Goal: Information Seeking & Learning: Learn about a topic

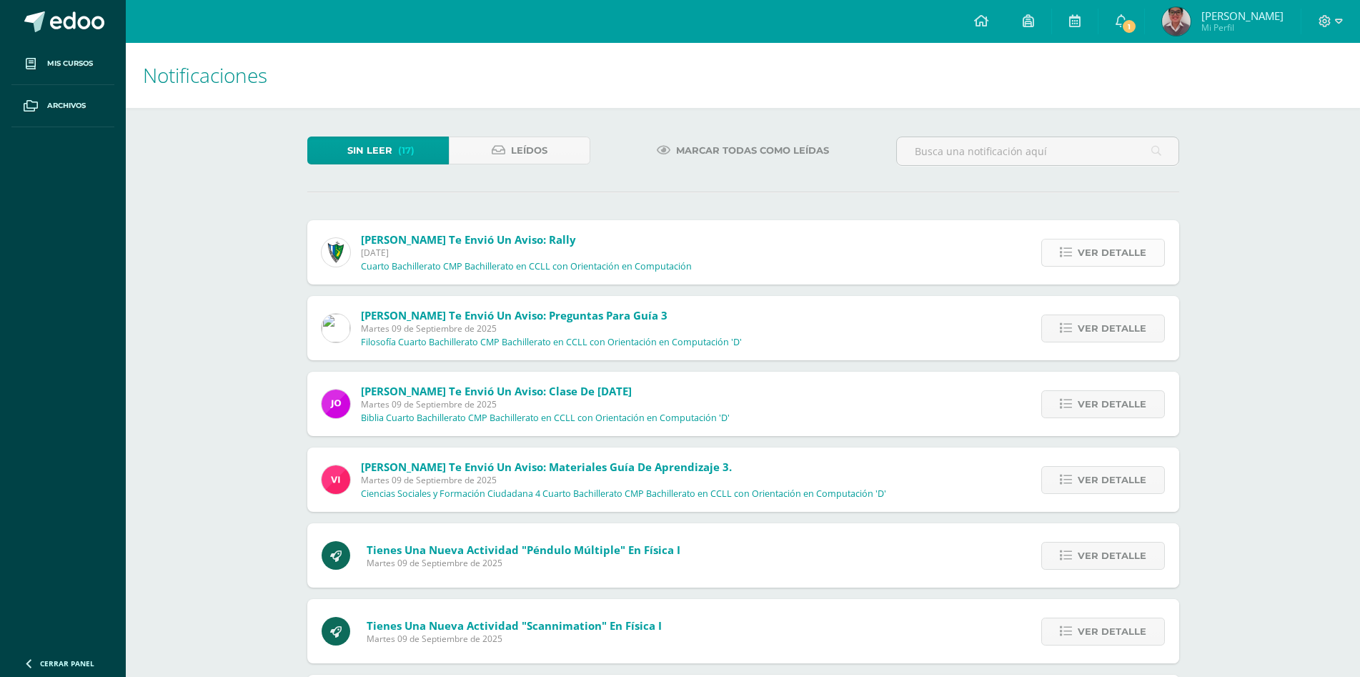
click at [1101, 246] on span "Ver detalle" at bounding box center [1111, 252] width 69 height 26
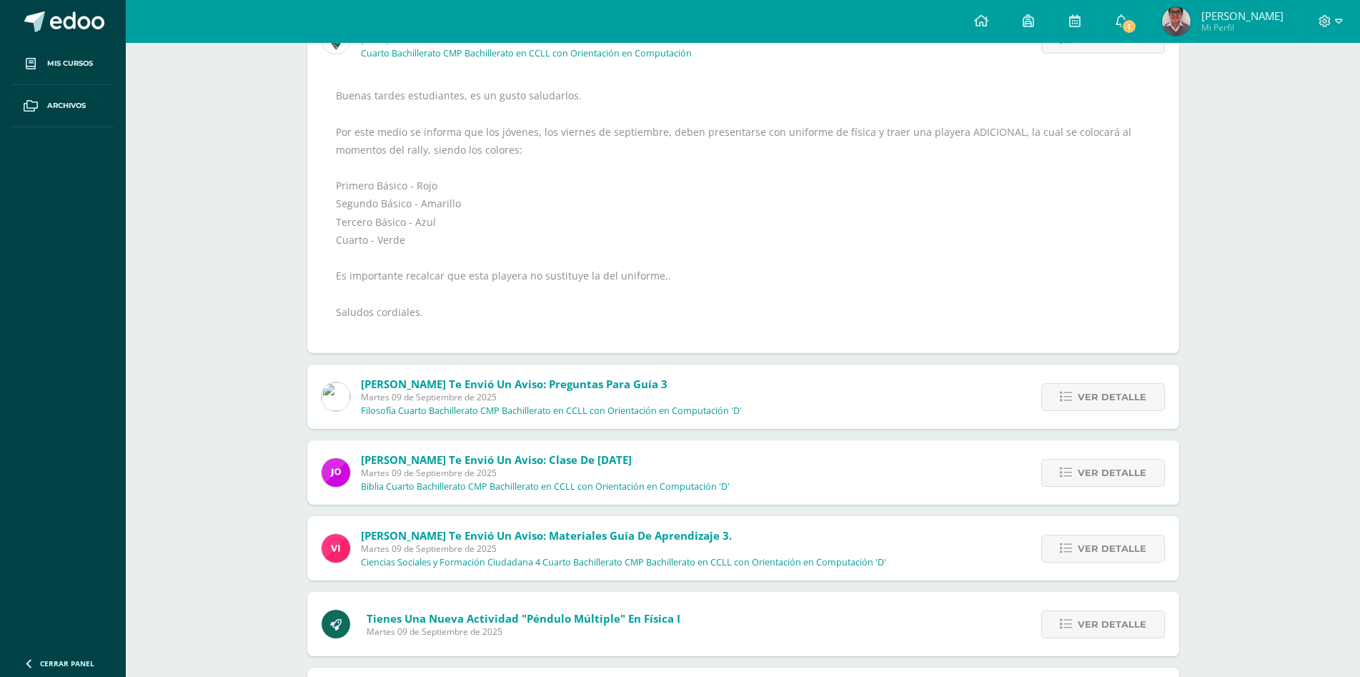
scroll to position [214, 0]
click at [1138, 376] on div "Ver detalle" at bounding box center [1098, 395] width 159 height 64
click at [1121, 395] on span "Ver detalle" at bounding box center [1111, 395] width 69 height 26
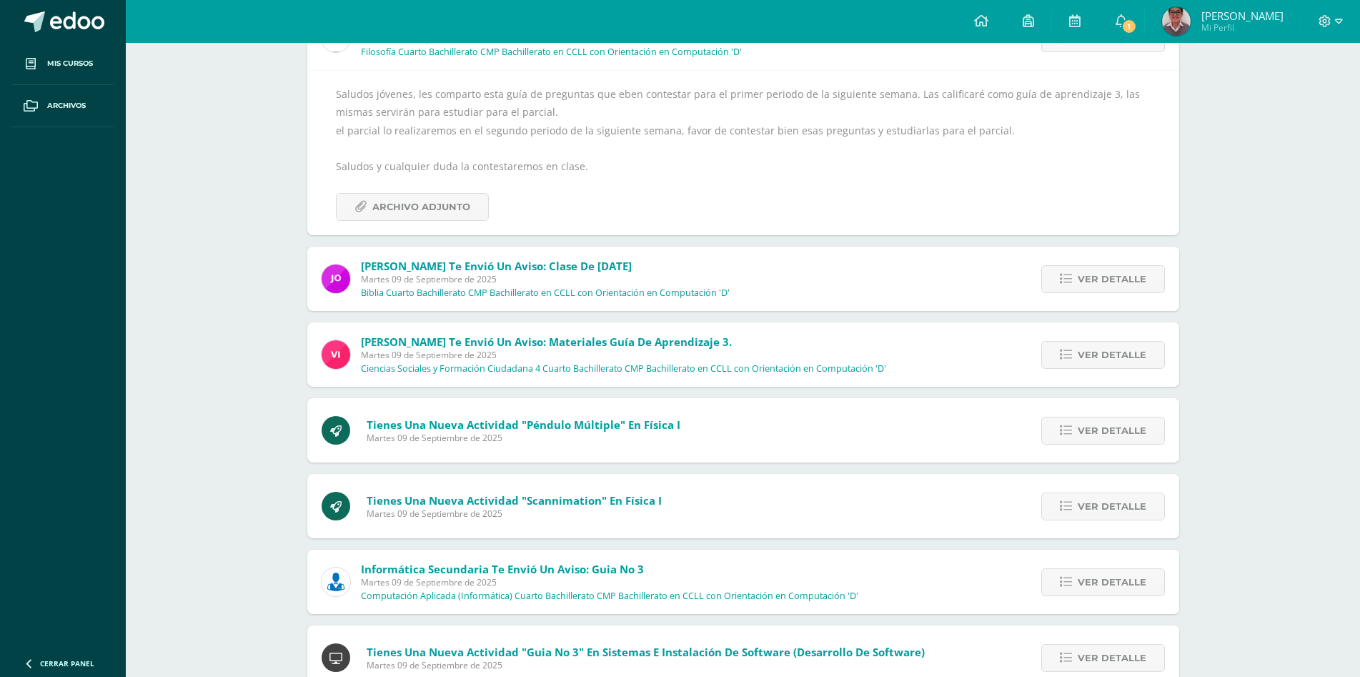
scroll to position [150, 0]
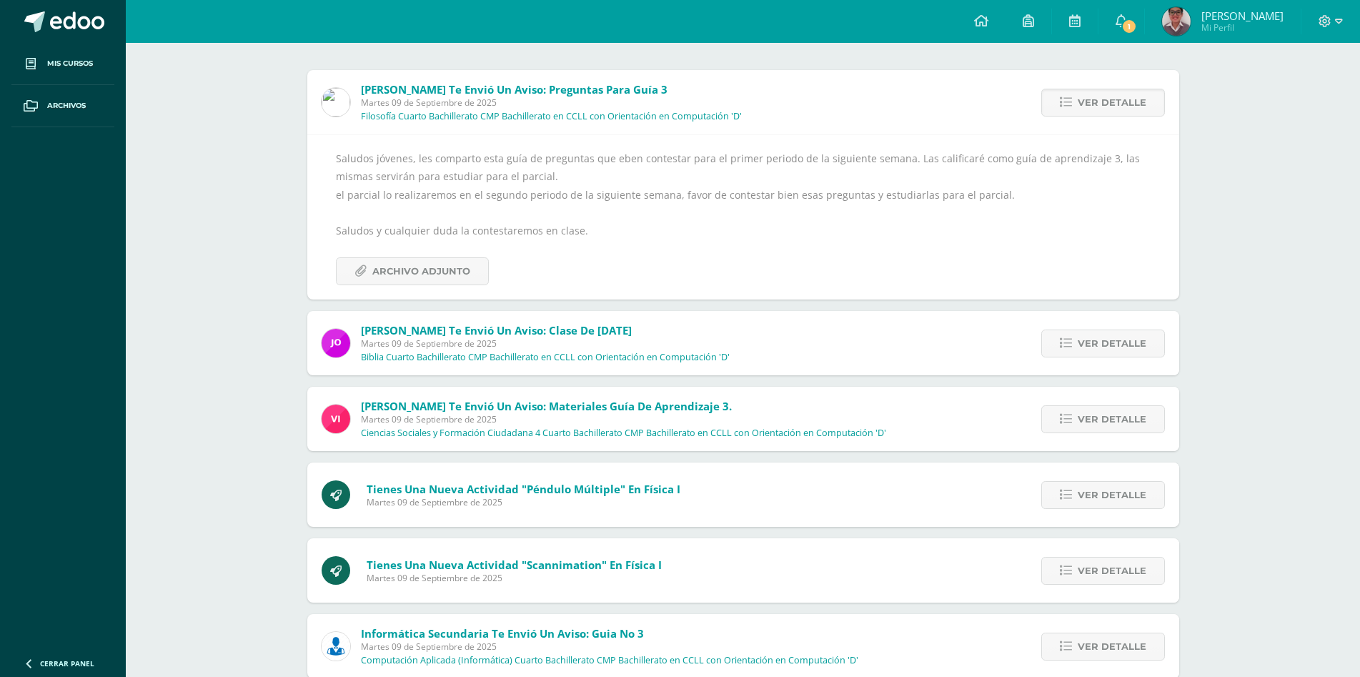
click at [194, 404] on div "Notificaciones Sin leer (16) Leídos Marcar todas como leídas [PERSON_NAME] te e…" at bounding box center [743, 437] width 1234 height 1089
click at [1072, 347] on icon at bounding box center [1065, 343] width 12 height 12
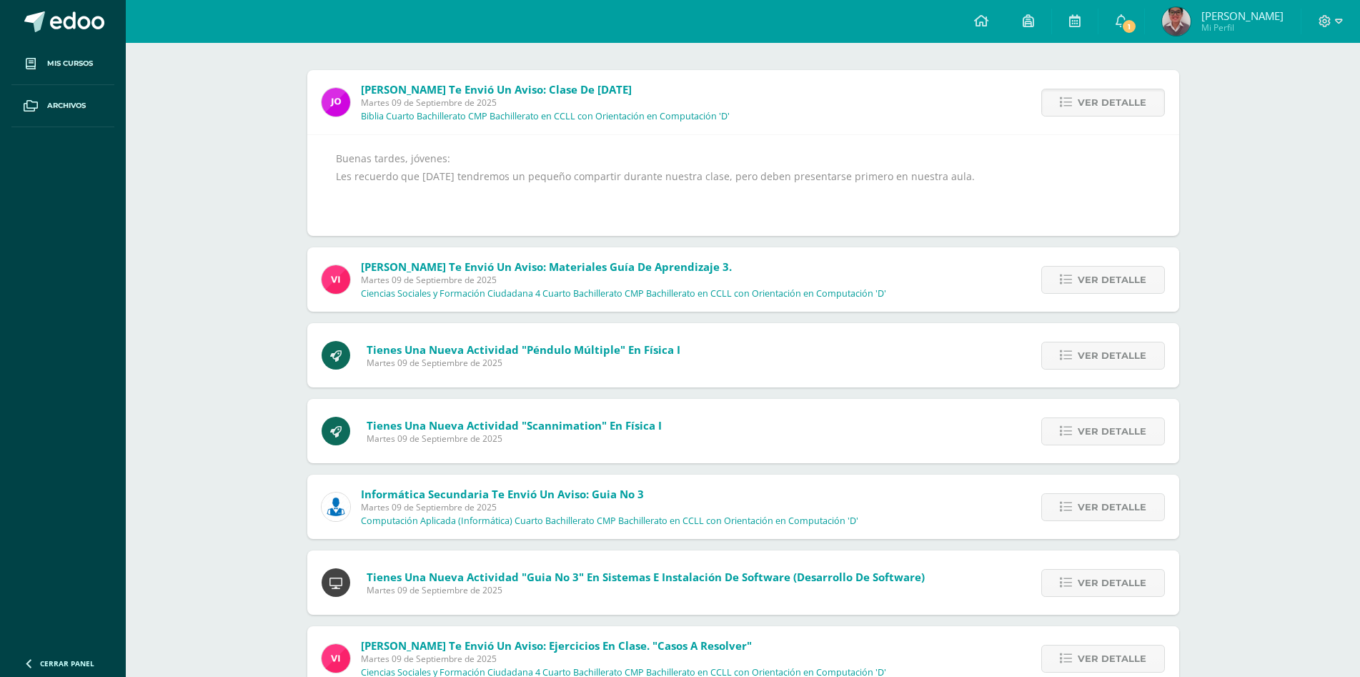
click at [1294, 462] on div "Notificaciones Sin leer (15) Leídos Marcar todas como leídas [PERSON_NAME] te e…" at bounding box center [743, 367] width 1234 height 949
click at [1082, 273] on span "Ver detalle" at bounding box center [1111, 279] width 69 height 26
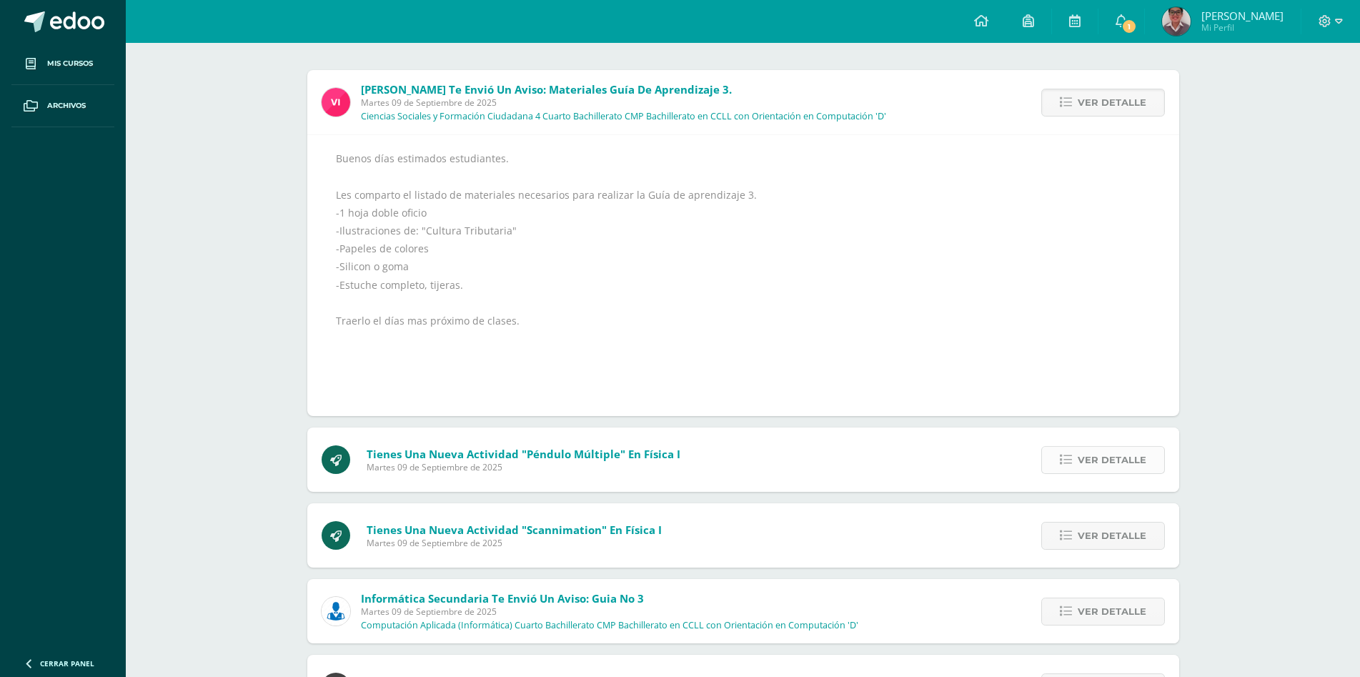
click at [1085, 461] on span "Ver detalle" at bounding box center [1111, 460] width 69 height 26
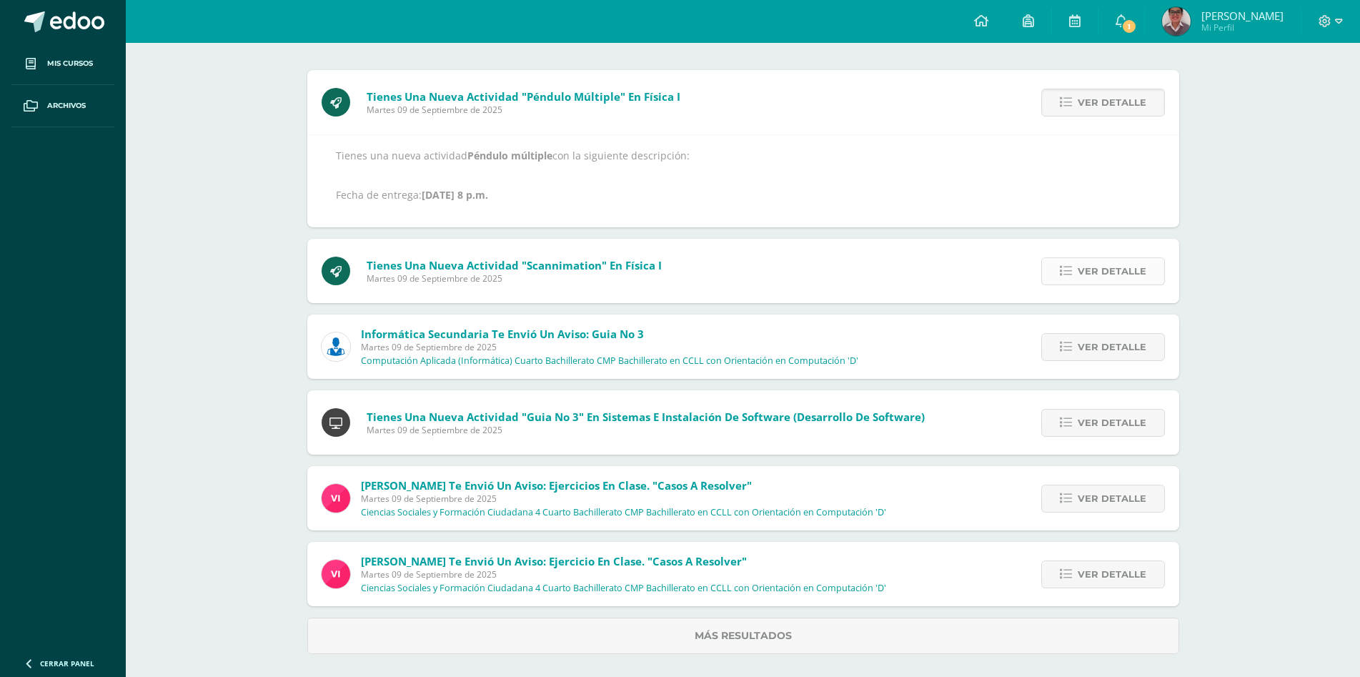
click at [1078, 268] on link "Ver detalle" at bounding box center [1103, 271] width 124 height 28
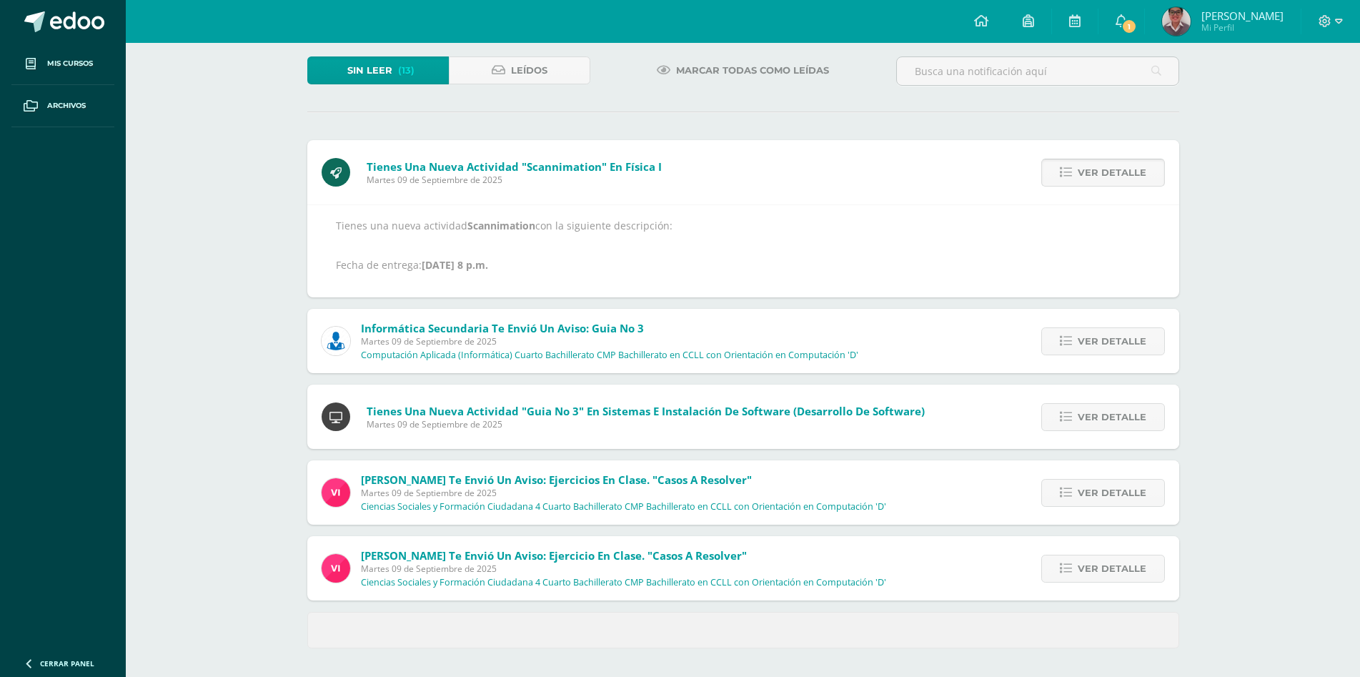
scroll to position [108, 0]
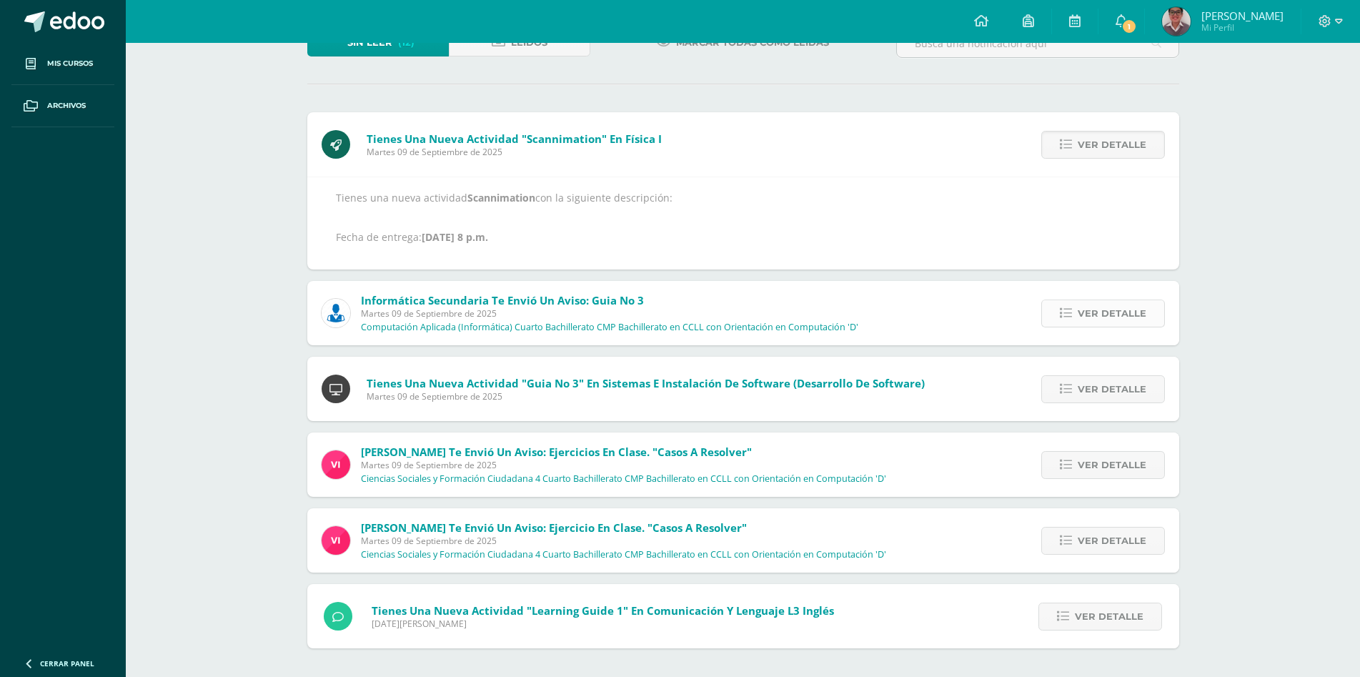
click at [1077, 303] on link "Ver detalle" at bounding box center [1103, 313] width 124 height 28
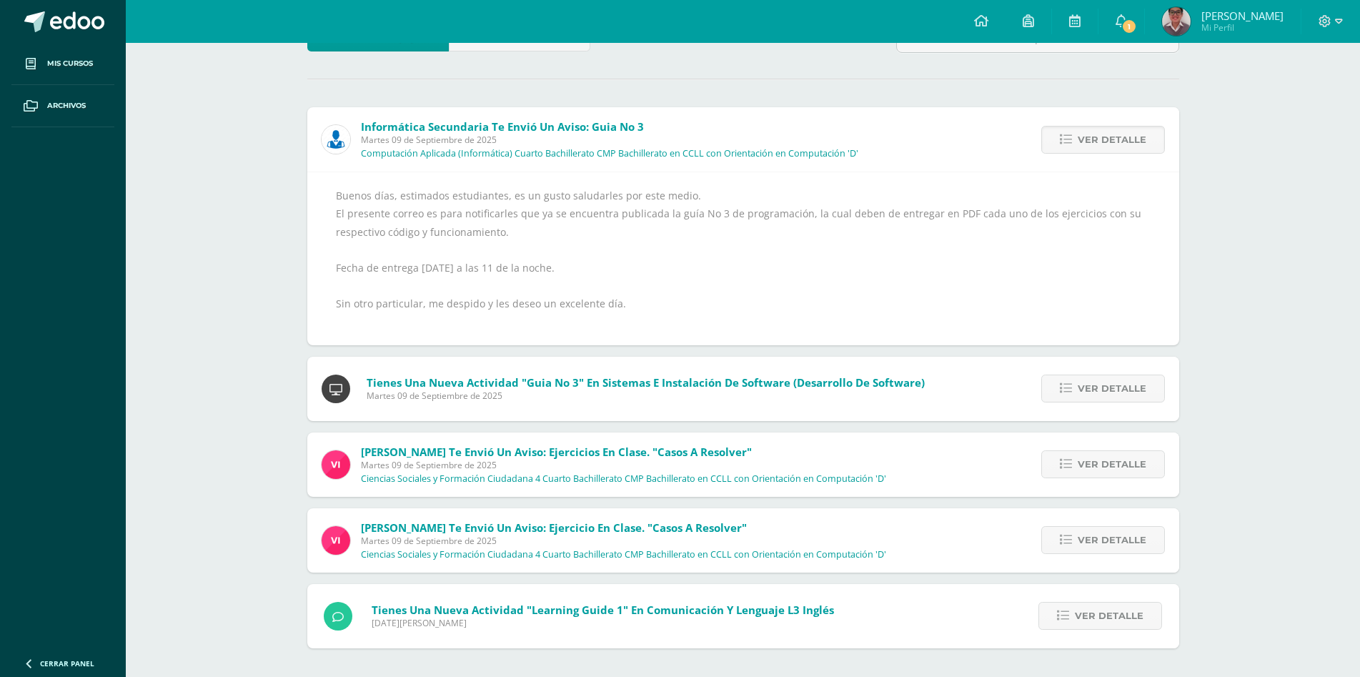
scroll to position [113, 0]
click at [1059, 384] on link "Ver detalle" at bounding box center [1103, 388] width 124 height 28
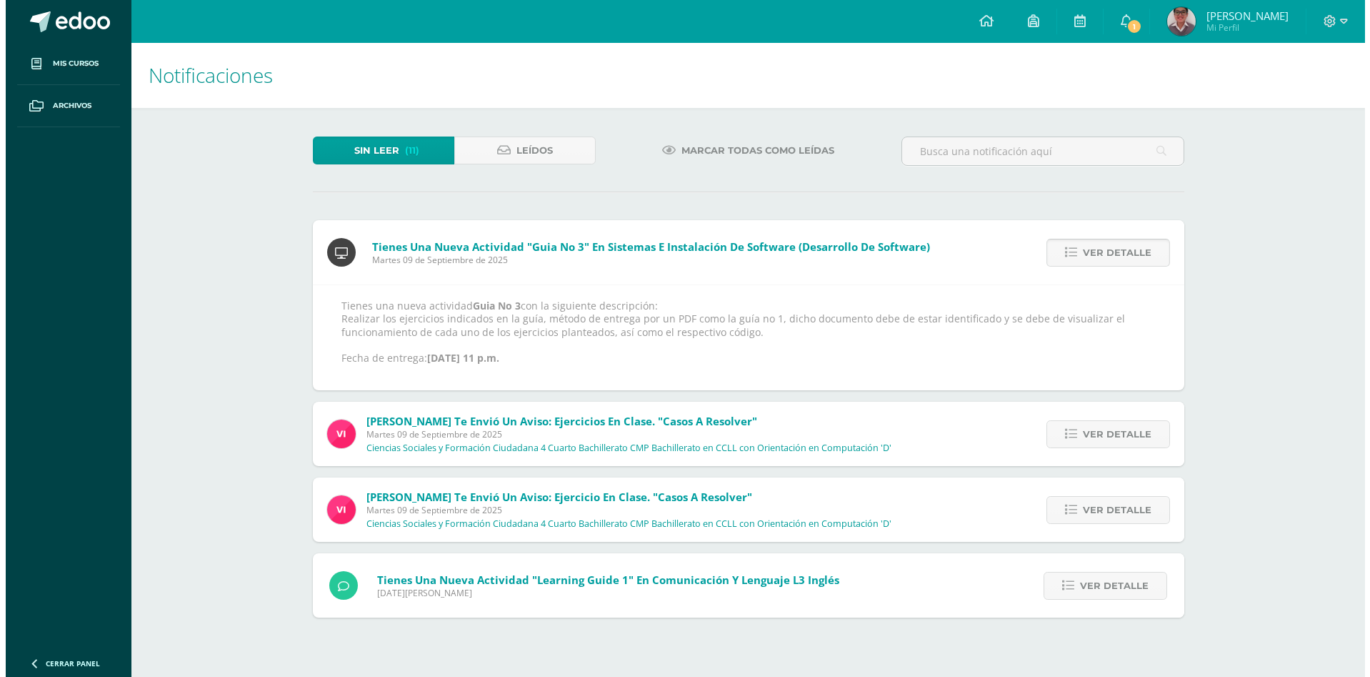
scroll to position [0, 0]
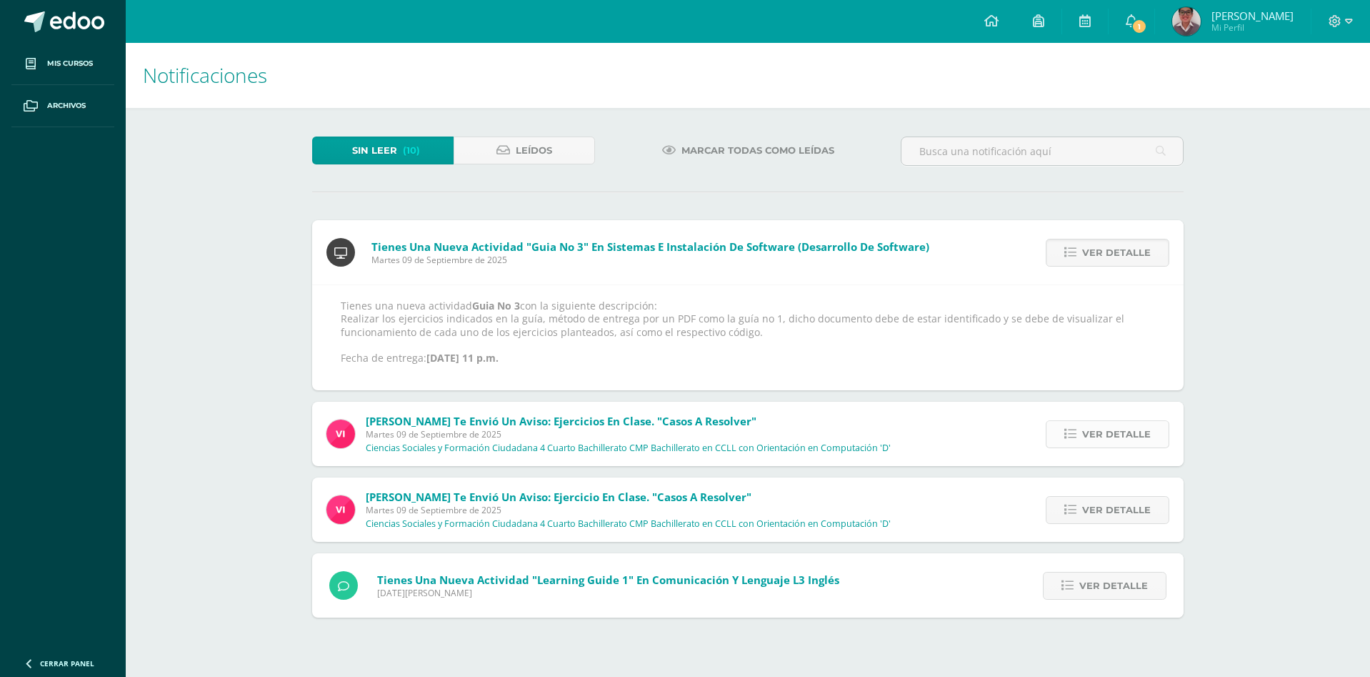
click at [1073, 439] on icon at bounding box center [1070, 434] width 12 height 12
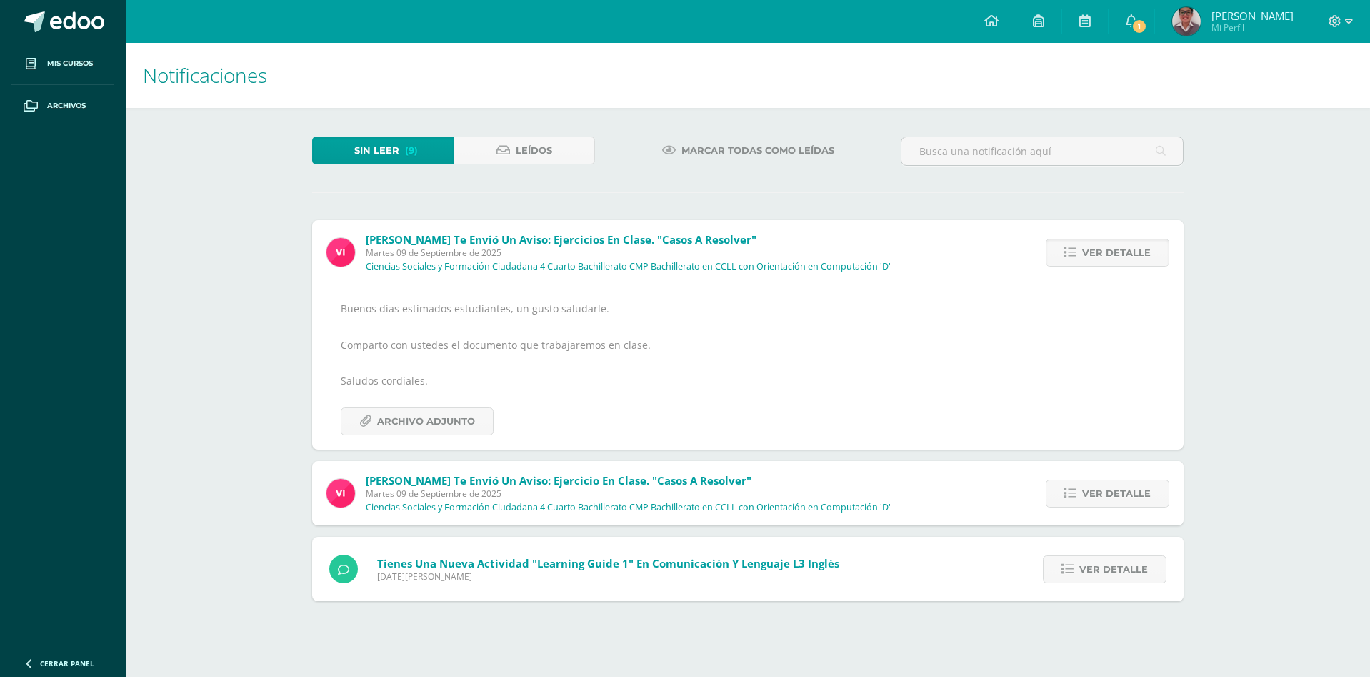
click at [1065, 466] on div "Ver detalle" at bounding box center [1103, 493] width 159 height 64
click at [1072, 493] on icon at bounding box center [1070, 493] width 12 height 12
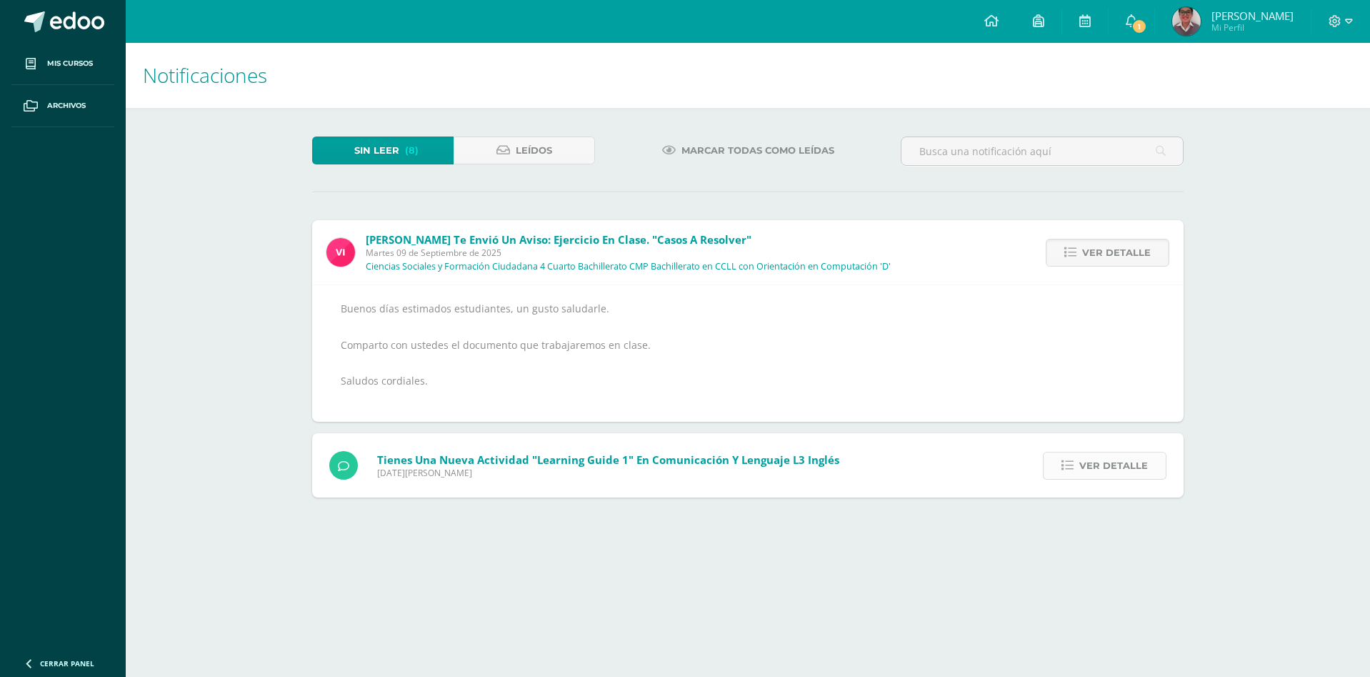
click at [1094, 477] on span "Ver detalle" at bounding box center [1113, 465] width 69 height 26
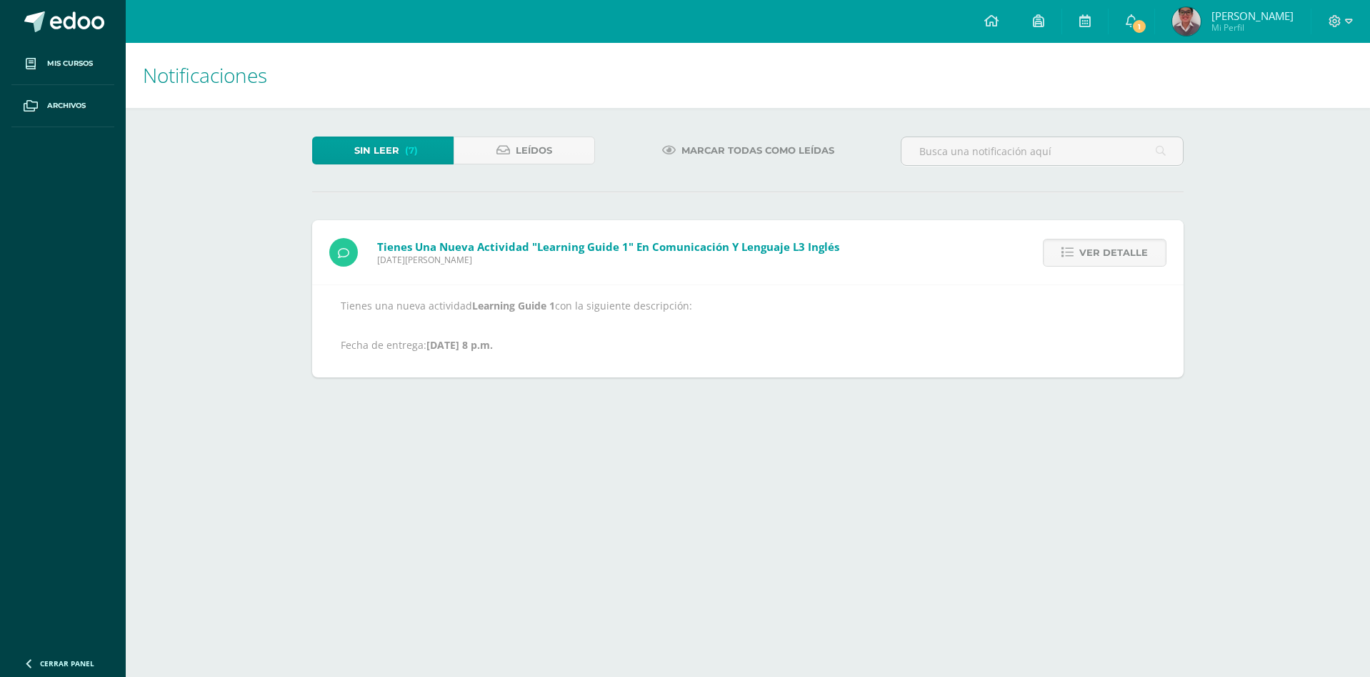
click at [344, 301] on p "Tienes una nueva actividad Learning Guide 1 con la siguiente descripción: Fecha…" at bounding box center [748, 325] width 814 height 52
click at [1074, 246] on icon at bounding box center [1068, 252] width 12 height 12
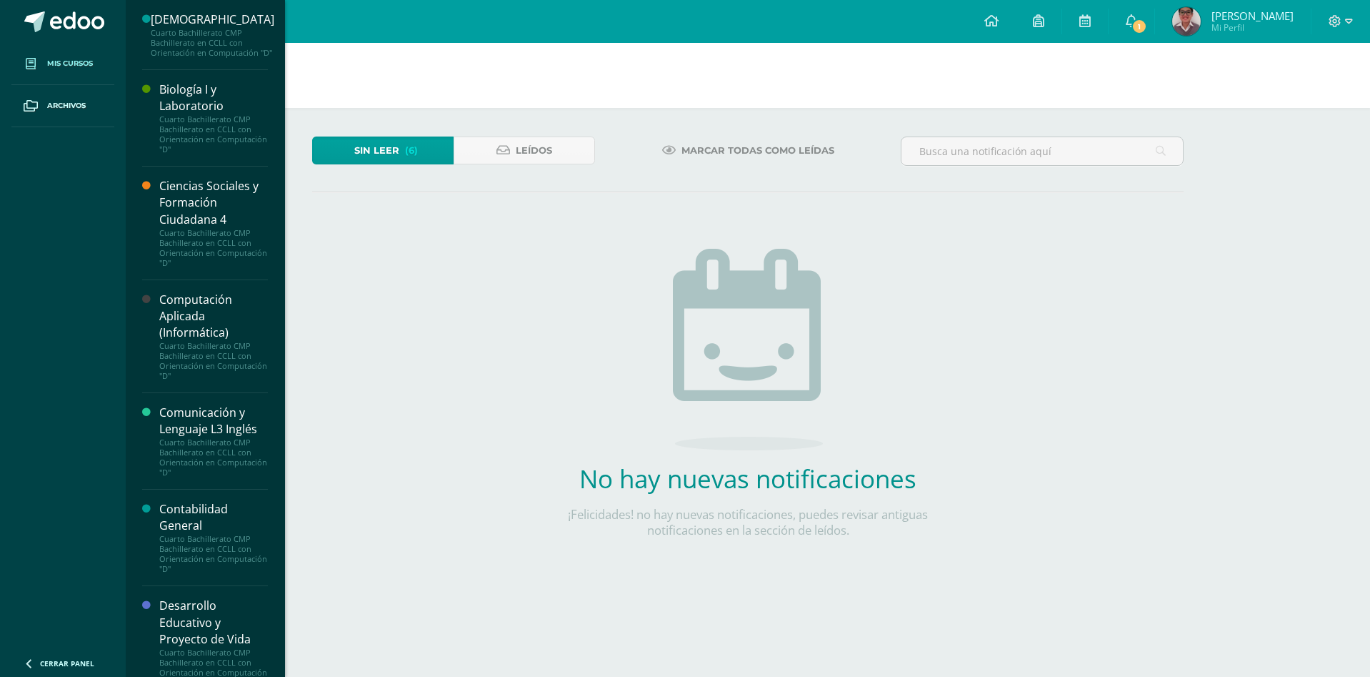
click at [99, 59] on link "Mis cursos" at bounding box center [62, 64] width 103 height 42
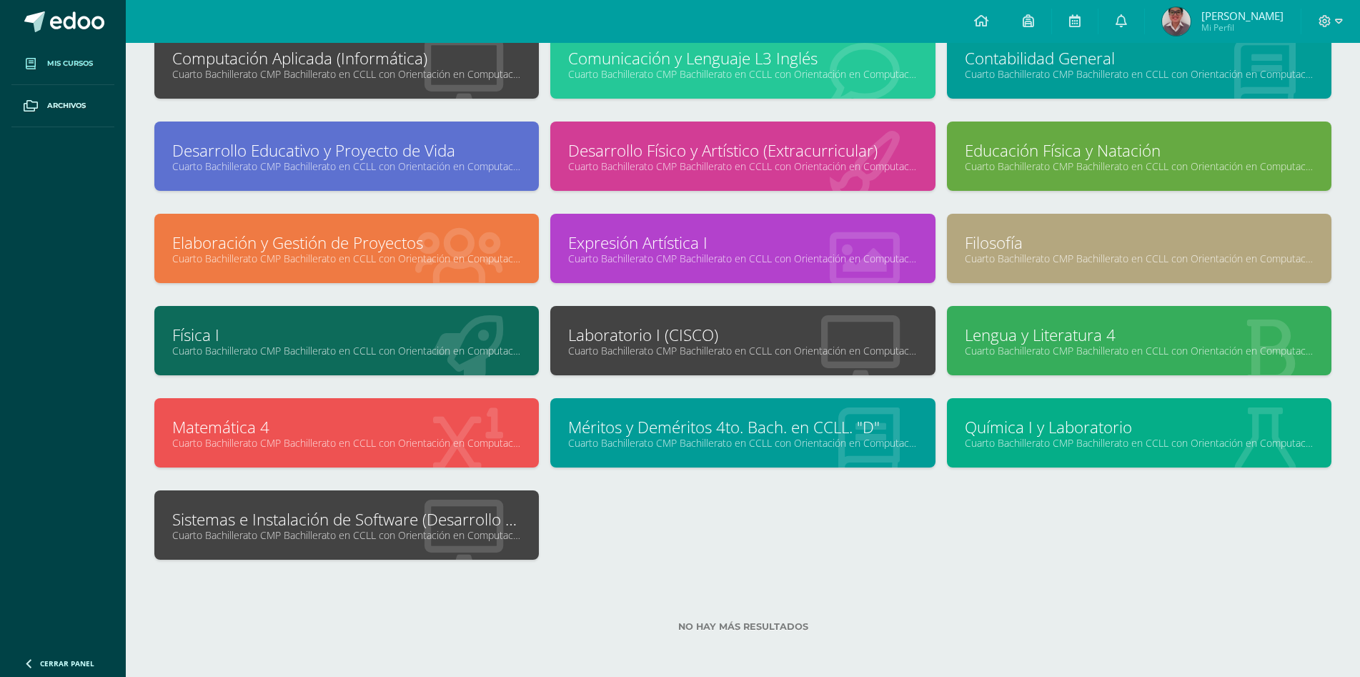
scroll to position [200, 0]
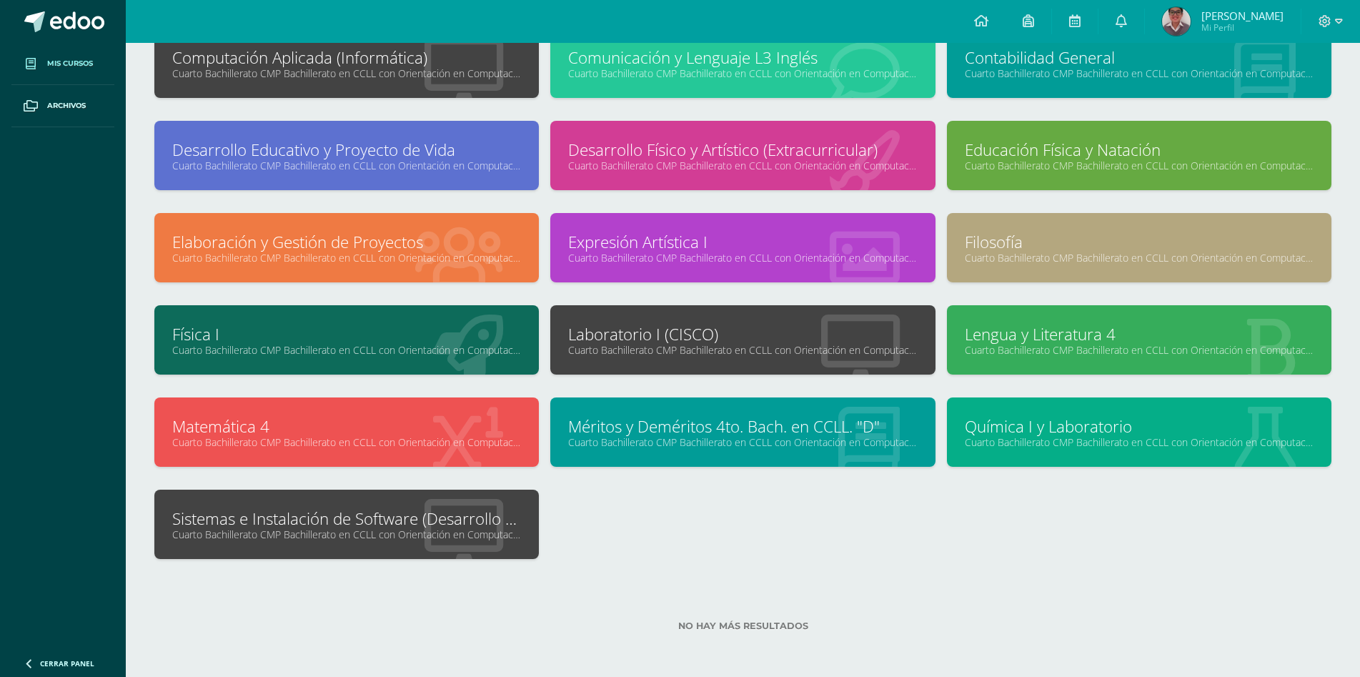
click at [1227, 589] on div "No hay más resultados" at bounding box center [742, 615] width 1177 height 66
click at [189, 289] on div "Elaboración y Gestión de Proyectos Cuarto Bachillerato CMP Bachillerato en CCLL…" at bounding box center [347, 259] width 396 height 92
drag, startPoint x: 306, startPoint y: 594, endPoint x: 306, endPoint y: 607, distance: 12.1
click at [306, 595] on div "No hay más resultados" at bounding box center [742, 615] width 1177 height 66
click at [293, 294] on div "Elaboración y Gestión de Proyectos Cuarto Bachillerato CMP Bachillerato en CCLL…" at bounding box center [347, 259] width 396 height 92
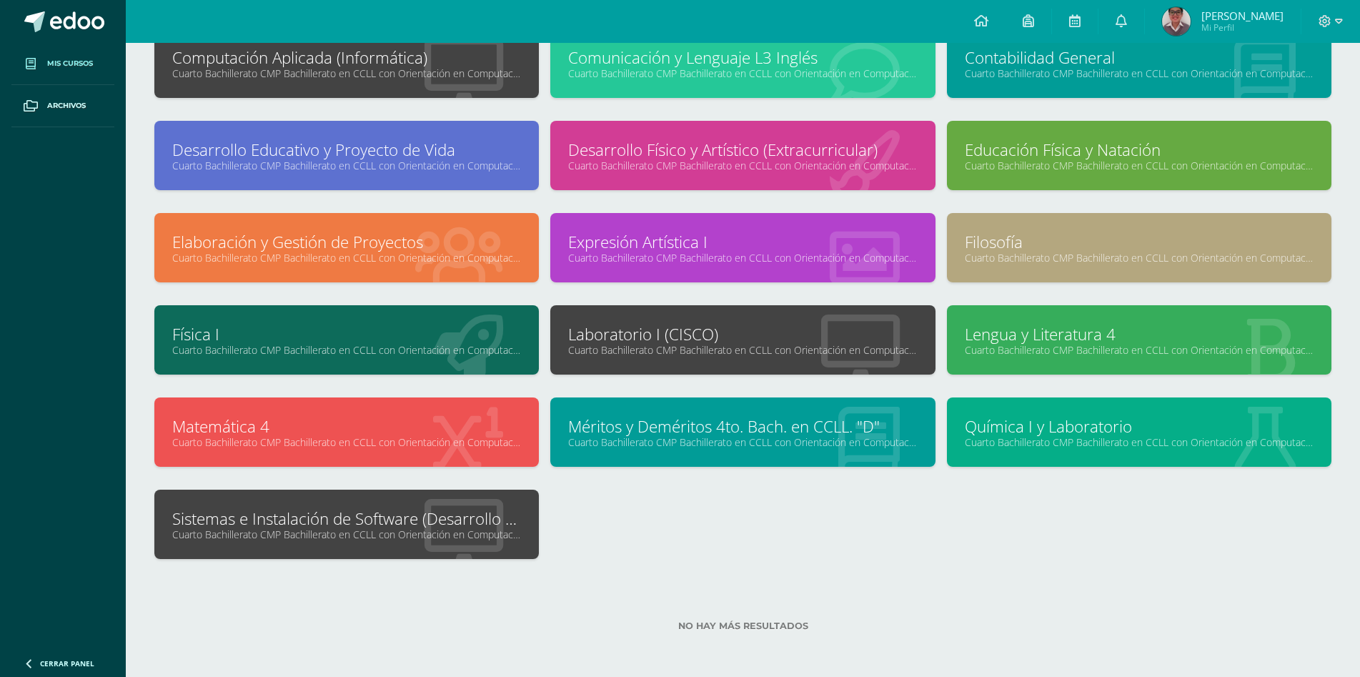
click at [442, 527] on link "Sistemas e Instalación de Software (Desarrollo de Software)" at bounding box center [346, 518] width 349 height 22
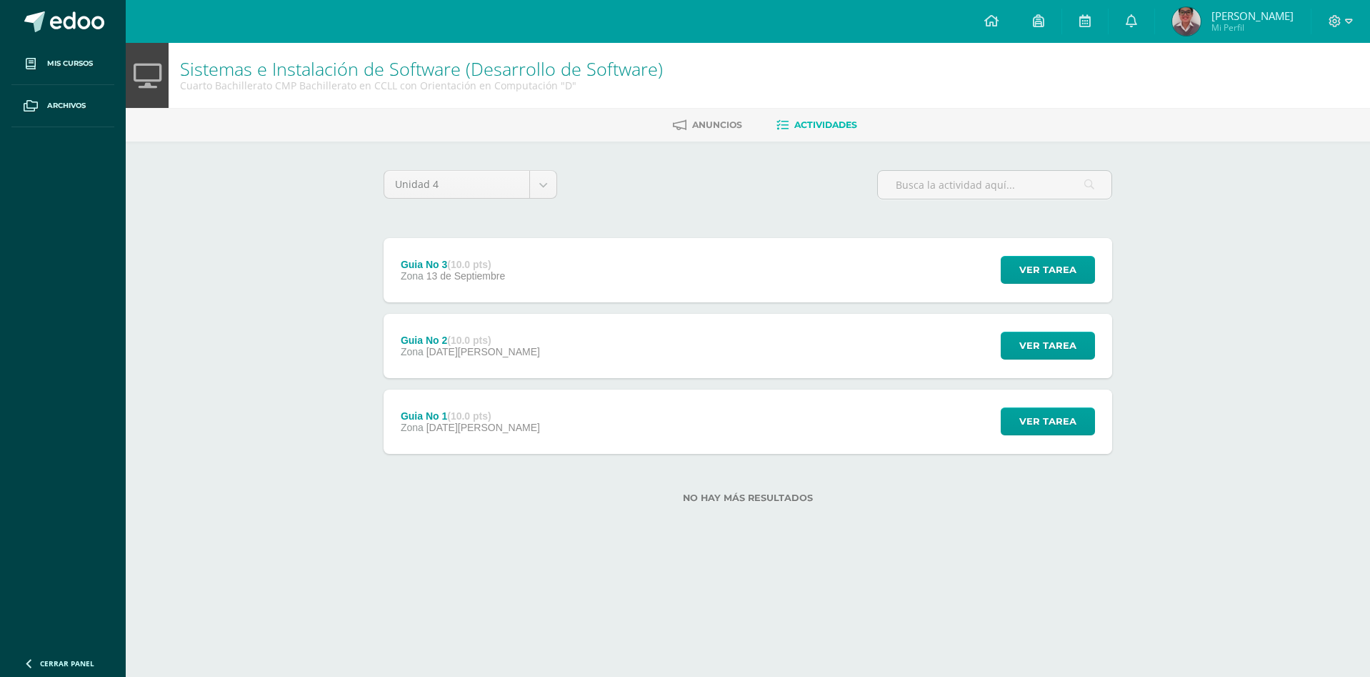
click at [268, 409] on div "Sistemas e Instalación de Software (Desarrollo de Software) Cuarto Bachillerato…" at bounding box center [748, 296] width 1245 height 506
click at [295, 208] on div "Sistemas e Instalación de Software (Desarrollo de Software) Cuarto Bachillerato…" at bounding box center [748, 296] width 1245 height 506
